Goal: Manage account settings

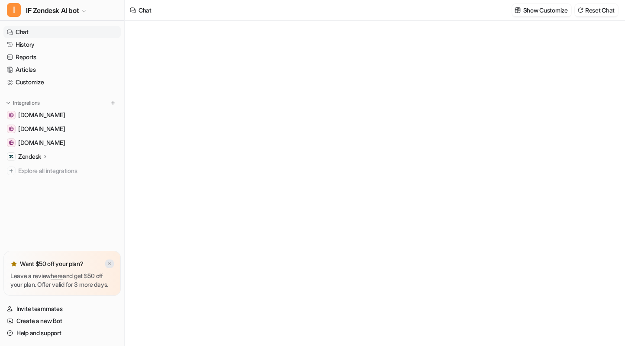
click at [108, 262] on img at bounding box center [109, 265] width 5 height 6
type textarea "**********"
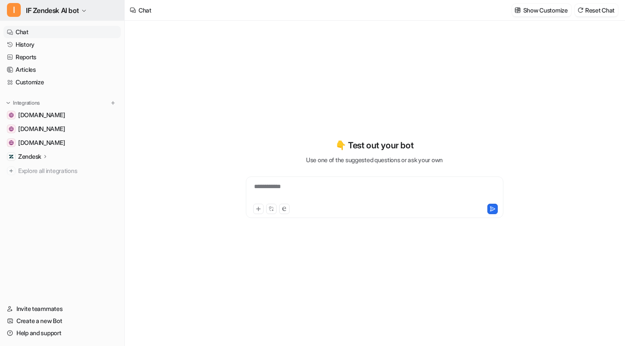
click at [79, 10] on span "IF Zendesk AI bot" at bounding box center [52, 10] width 53 height 12
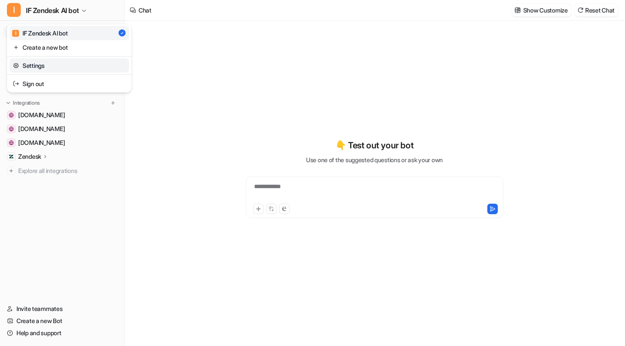
click at [88, 67] on link "Settings" at bounding box center [69, 65] width 119 height 14
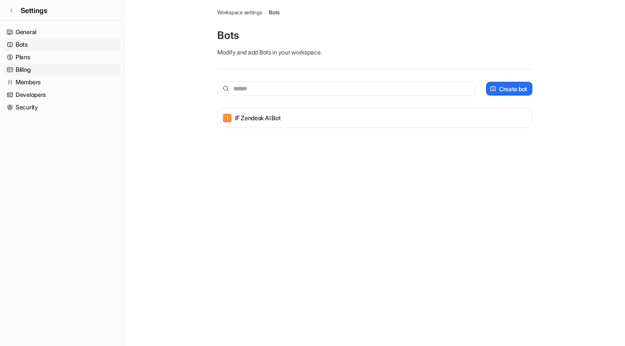
click at [65, 68] on link "Billing" at bounding box center [61, 70] width 117 height 12
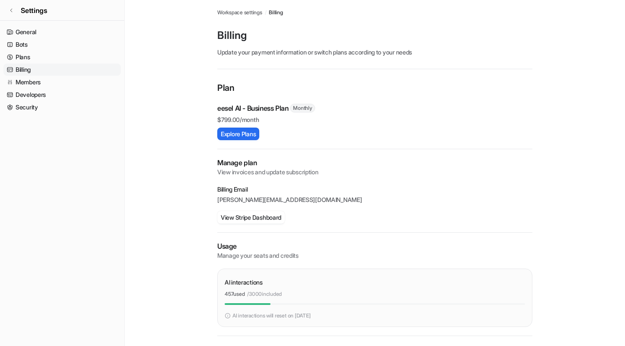
scroll to position [54, 0]
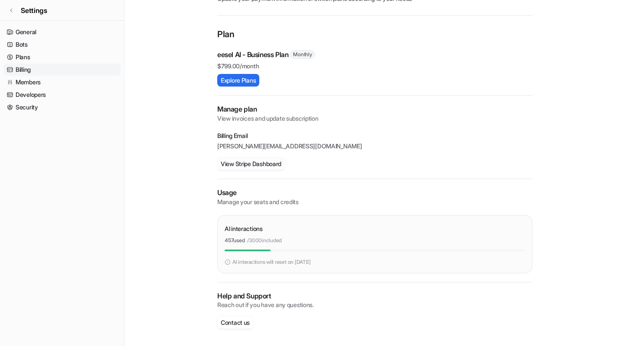
click at [262, 162] on button "View Stripe Dashboard" at bounding box center [251, 164] width 68 height 13
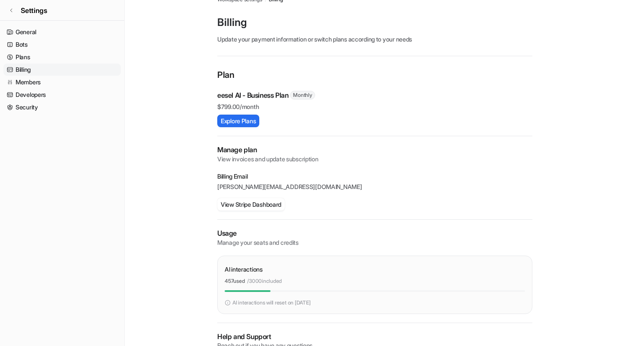
scroll to position [0, 0]
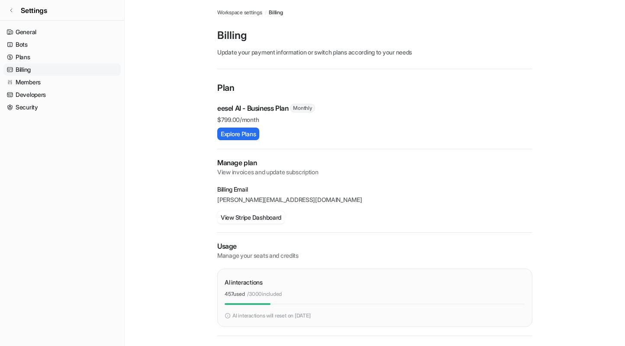
click at [236, 200] on p "[PERSON_NAME][EMAIL_ADDRESS][DOMAIN_NAME]" at bounding box center [374, 200] width 315 height 9
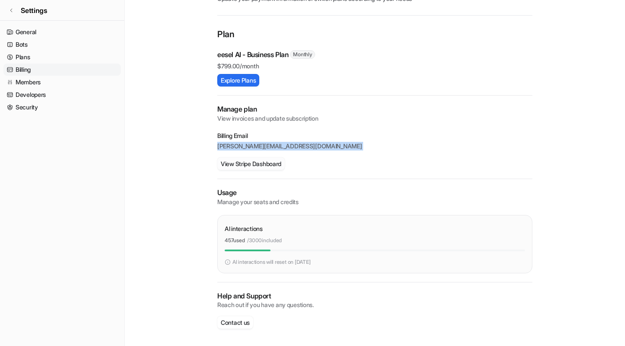
click at [270, 166] on button "View Stripe Dashboard" at bounding box center [251, 164] width 68 height 13
click at [251, 86] on button "Explore Plans" at bounding box center [238, 80] width 42 height 13
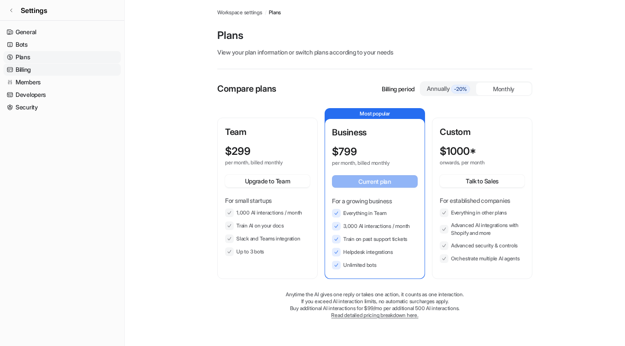
click at [32, 71] on link "Billing" at bounding box center [61, 70] width 117 height 12
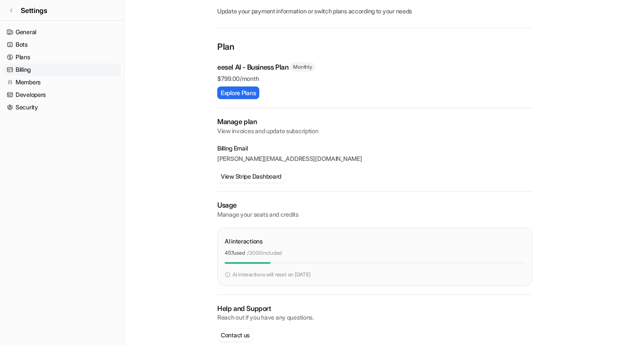
scroll to position [50, 0]
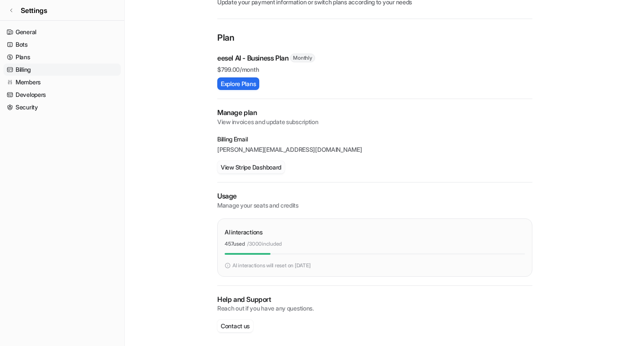
click at [254, 170] on button "View Stripe Dashboard" at bounding box center [251, 167] width 68 height 13
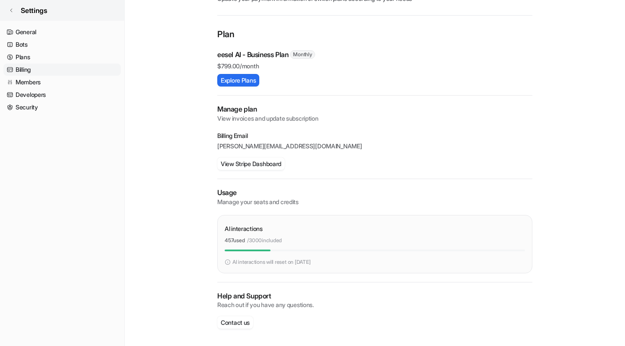
click at [16, 7] on link "Settings" at bounding box center [62, 10] width 124 height 21
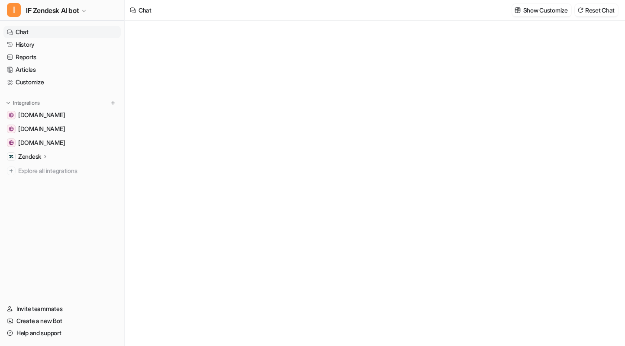
type textarea "**********"
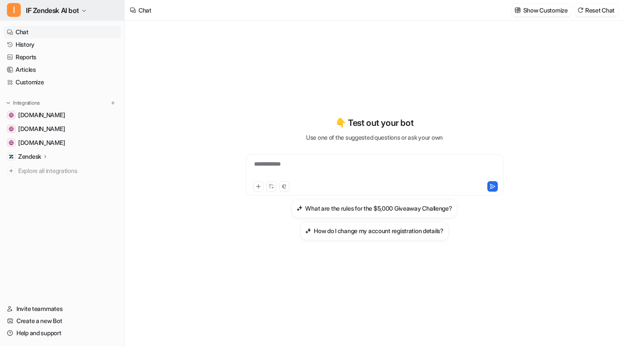
click at [83, 5] on button "I IF Zendesk AI bot" at bounding box center [62, 10] width 124 height 21
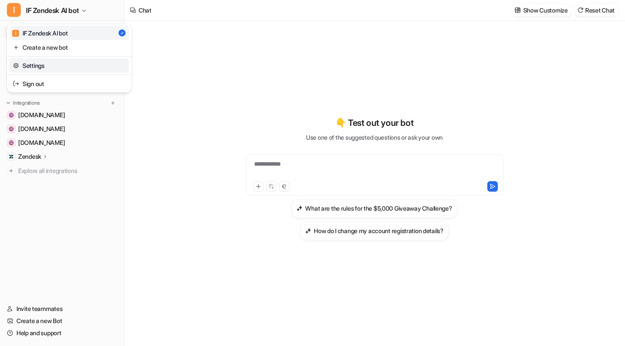
click at [61, 63] on link "Settings" at bounding box center [69, 65] width 119 height 14
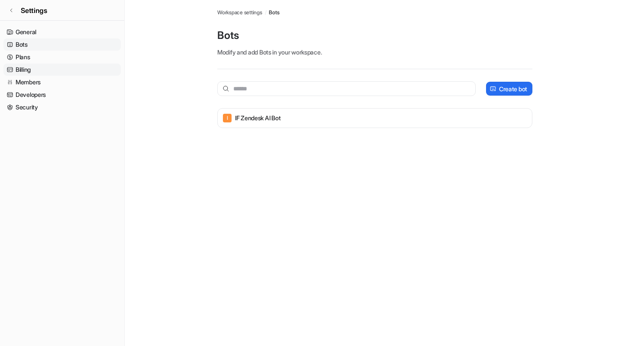
click at [59, 71] on link "Billing" at bounding box center [61, 70] width 117 height 12
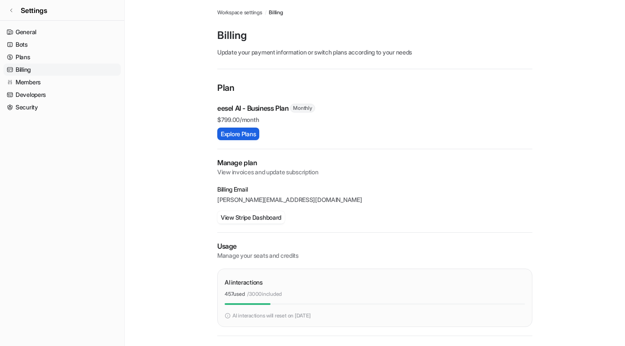
scroll to position [54, 0]
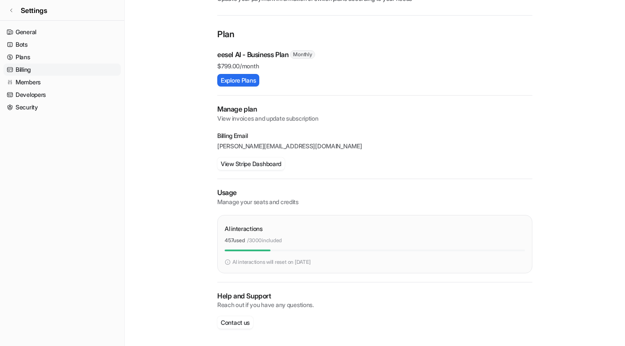
click at [553, 90] on main "Workspace settings / Billing Billing Update your payment information or switch …" at bounding box center [375, 146] width 500 height 400
click at [259, 164] on button "View Stripe Dashboard" at bounding box center [251, 164] width 68 height 13
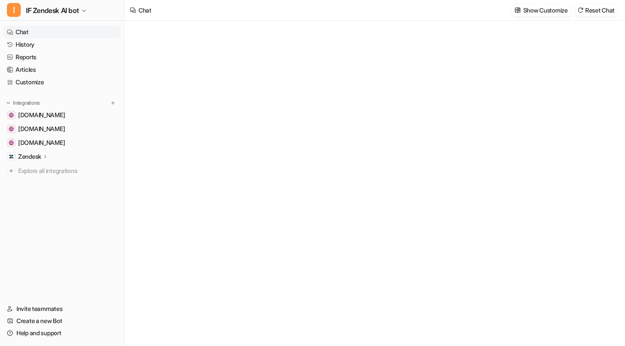
type textarea "**********"
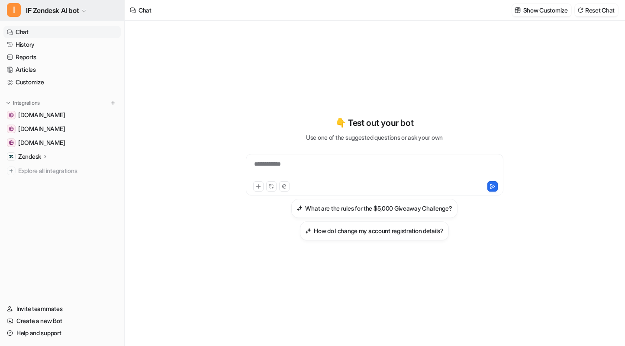
click at [79, 9] on span "IF Zendesk AI bot" at bounding box center [52, 10] width 53 height 12
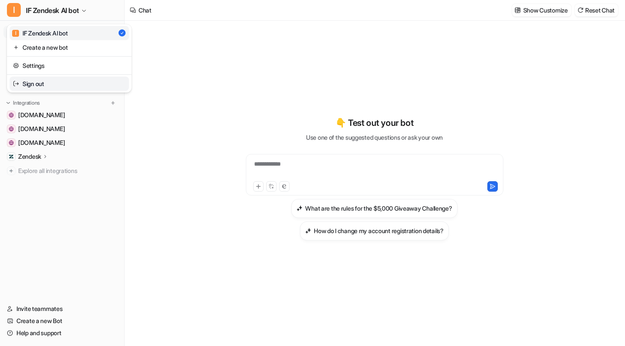
click at [65, 81] on link "Sign out" at bounding box center [69, 84] width 119 height 14
